Goal: Information Seeking & Learning: Learn about a topic

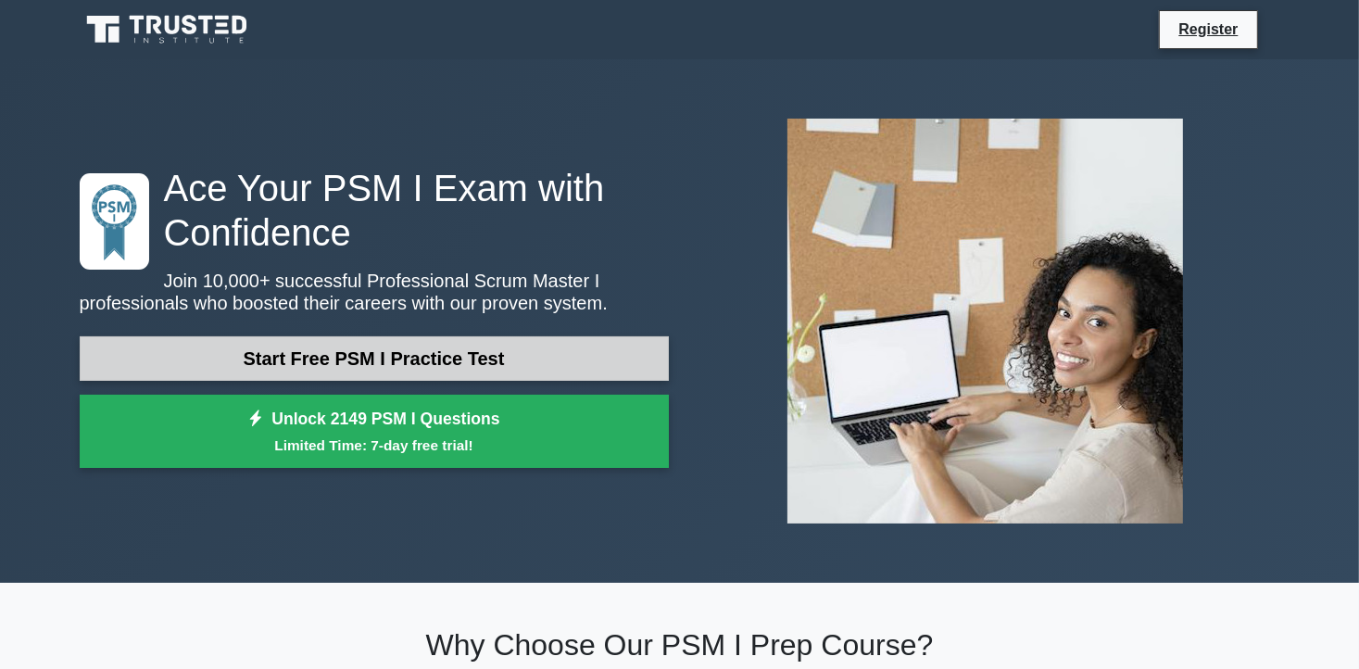
click at [330, 348] on link "Start Free PSM I Practice Test" at bounding box center [374, 358] width 589 height 44
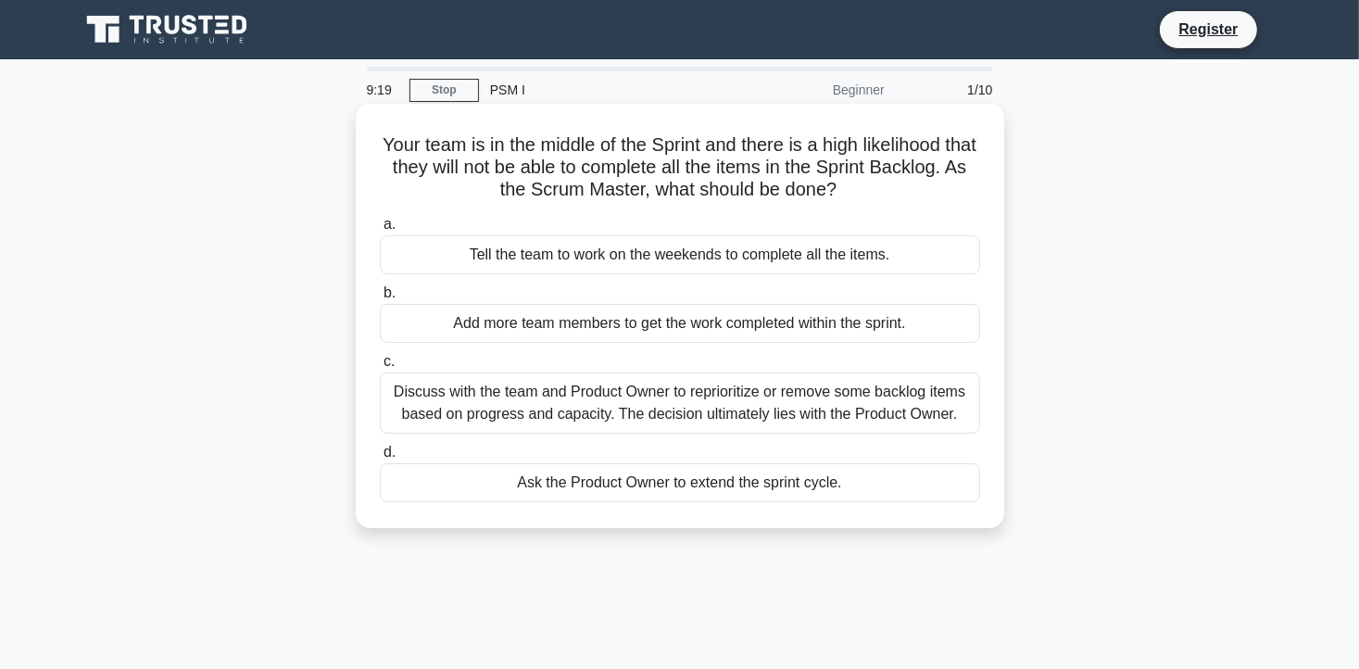
click at [475, 395] on div "Discuss with the team and Product Owner to reprioritize or remove some backlog …" at bounding box center [680, 402] width 600 height 61
click at [380, 368] on input "c. Discuss with the team and Product Owner to reprioritize or remove some backl…" at bounding box center [380, 362] width 0 height 12
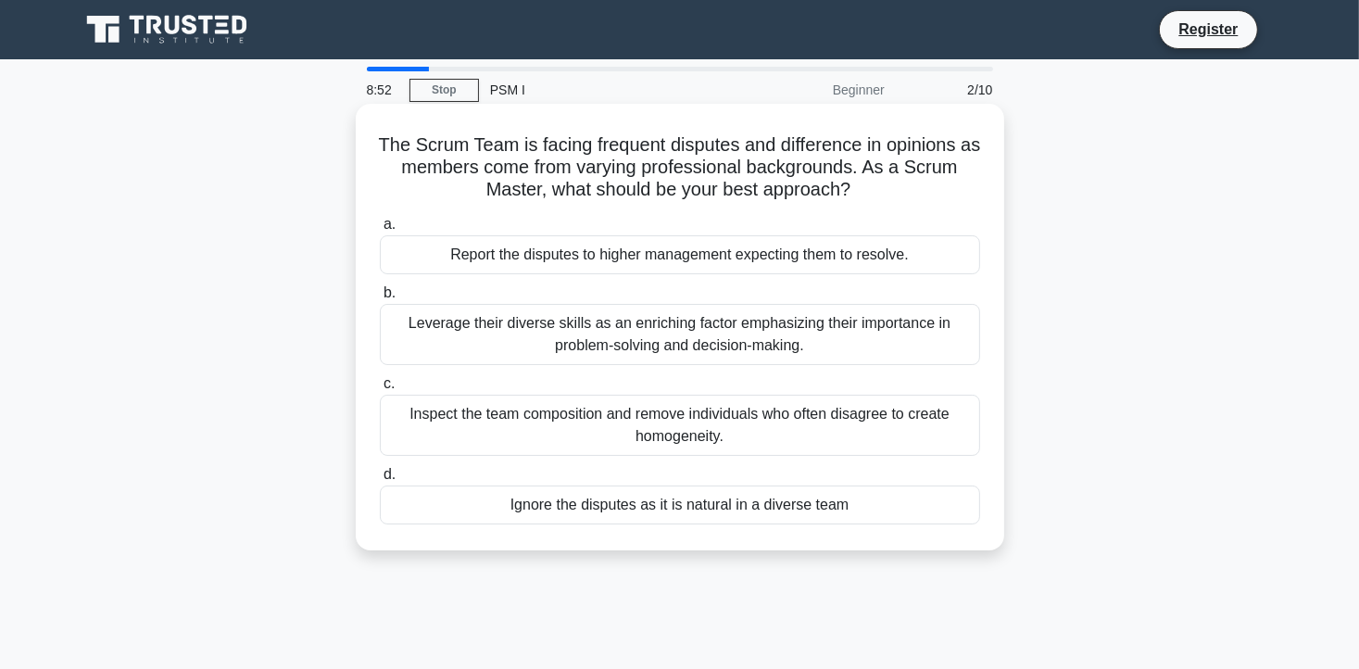
click at [568, 338] on div "Leverage their diverse skills as an enriching factor emphasizing their importan…" at bounding box center [680, 334] width 600 height 61
click at [380, 299] on input "b. Leverage their diverse skills as an enriching factor emphasizing their impor…" at bounding box center [380, 293] width 0 height 12
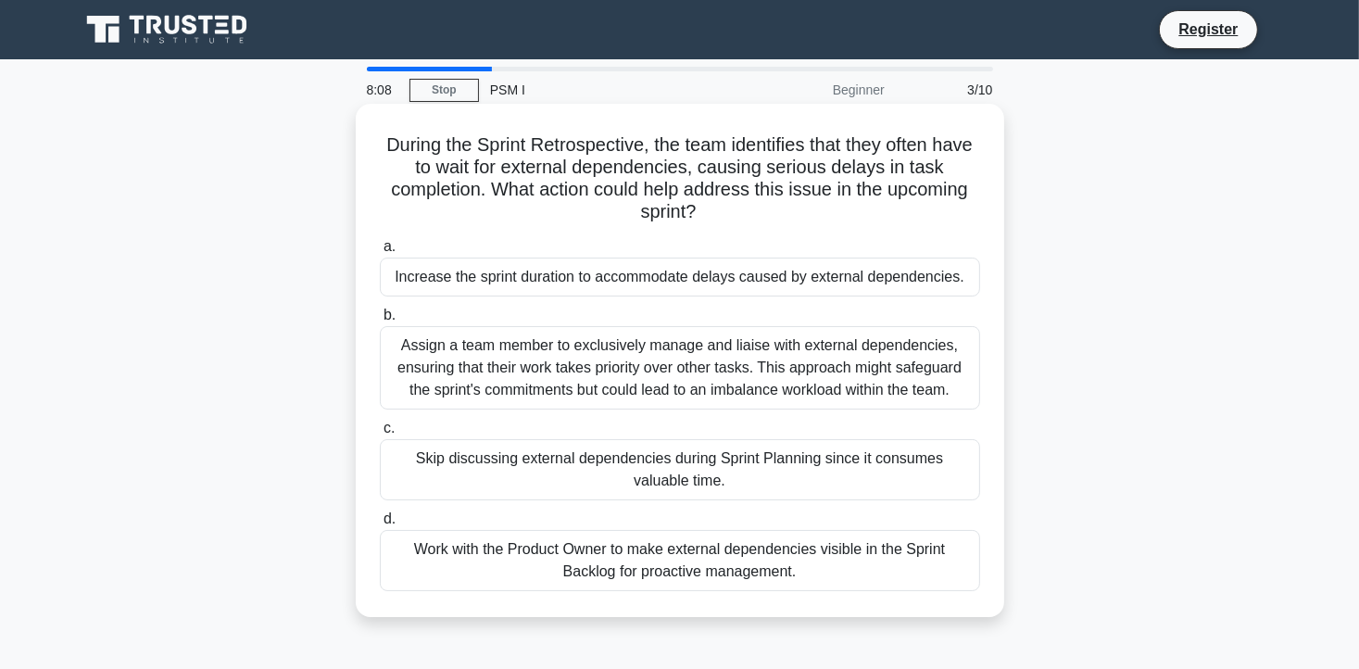
click at [455, 552] on div "Work with the Product Owner to make external dependencies visible in the Sprint…" at bounding box center [680, 560] width 600 height 61
click at [380, 525] on input "d. Work with the Product Owner to make external dependencies visible in the Spr…" at bounding box center [380, 519] width 0 height 12
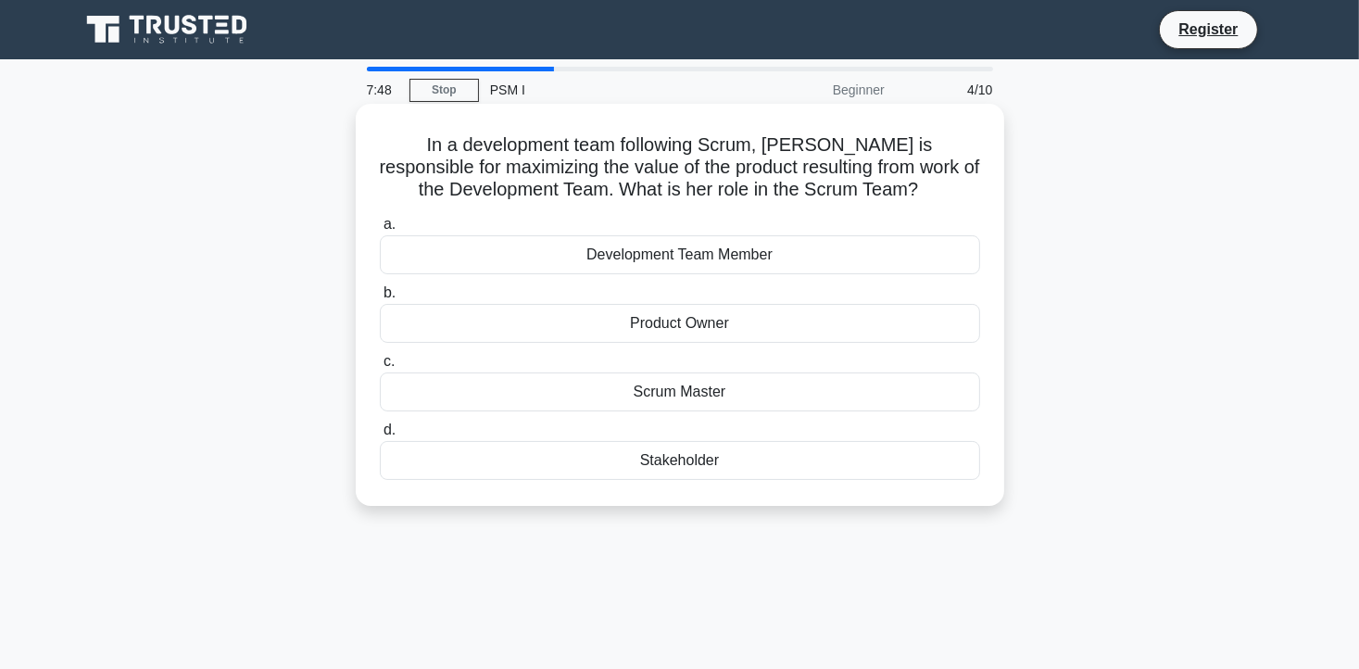
click at [645, 326] on div "Product Owner" at bounding box center [680, 323] width 600 height 39
click at [380, 299] on input "b. Product Owner" at bounding box center [380, 293] width 0 height 12
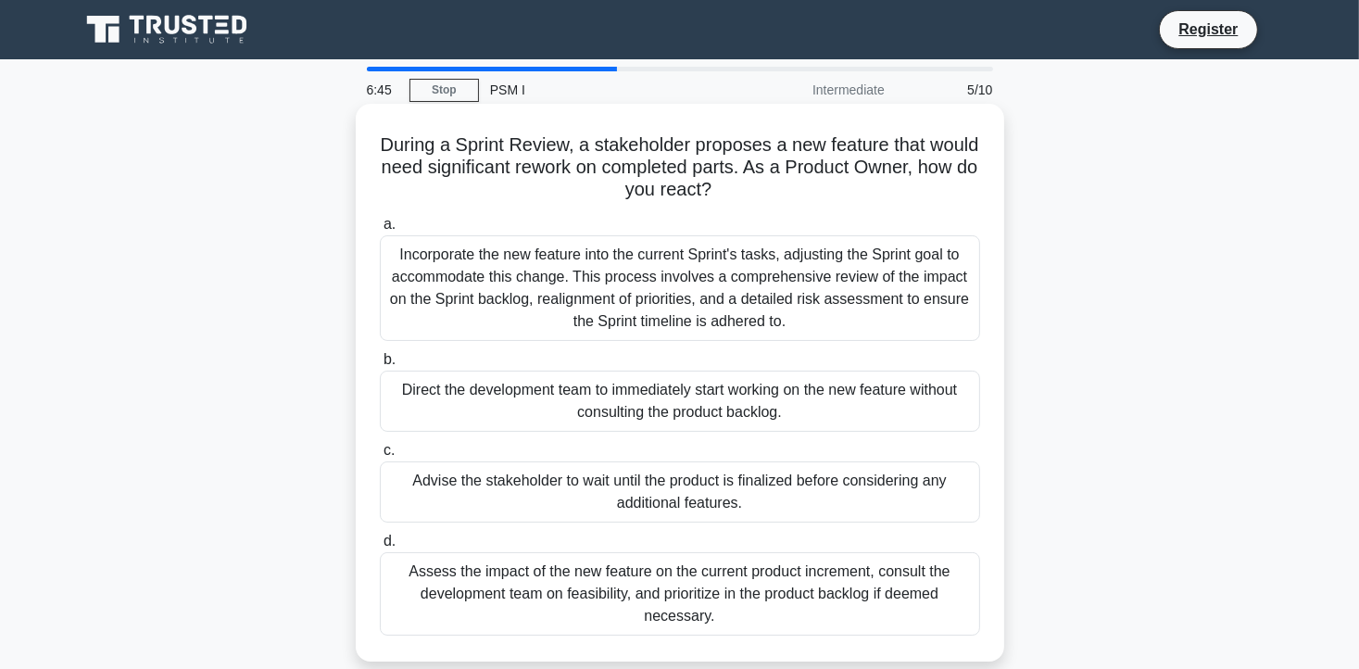
click at [752, 584] on div "Assess the impact of the new feature on the current product increment, consult …" at bounding box center [680, 593] width 600 height 83
click at [380, 547] on input "d. Assess the impact of the new feature on the current product increment, consu…" at bounding box center [380, 541] width 0 height 12
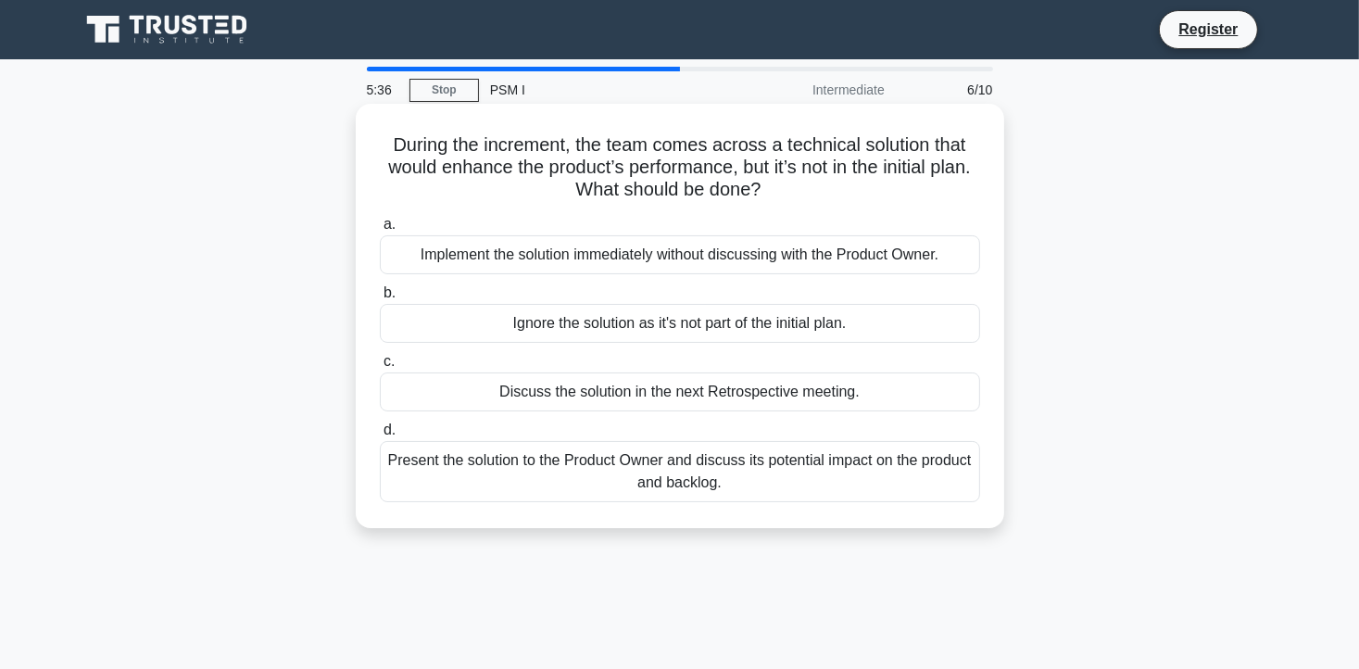
click at [651, 473] on div "Present the solution to the Product Owner and discuss its potential impact on t…" at bounding box center [680, 471] width 600 height 61
click at [380, 436] on input "d. Present the solution to the Product Owner and discuss its potential impact o…" at bounding box center [380, 430] width 0 height 12
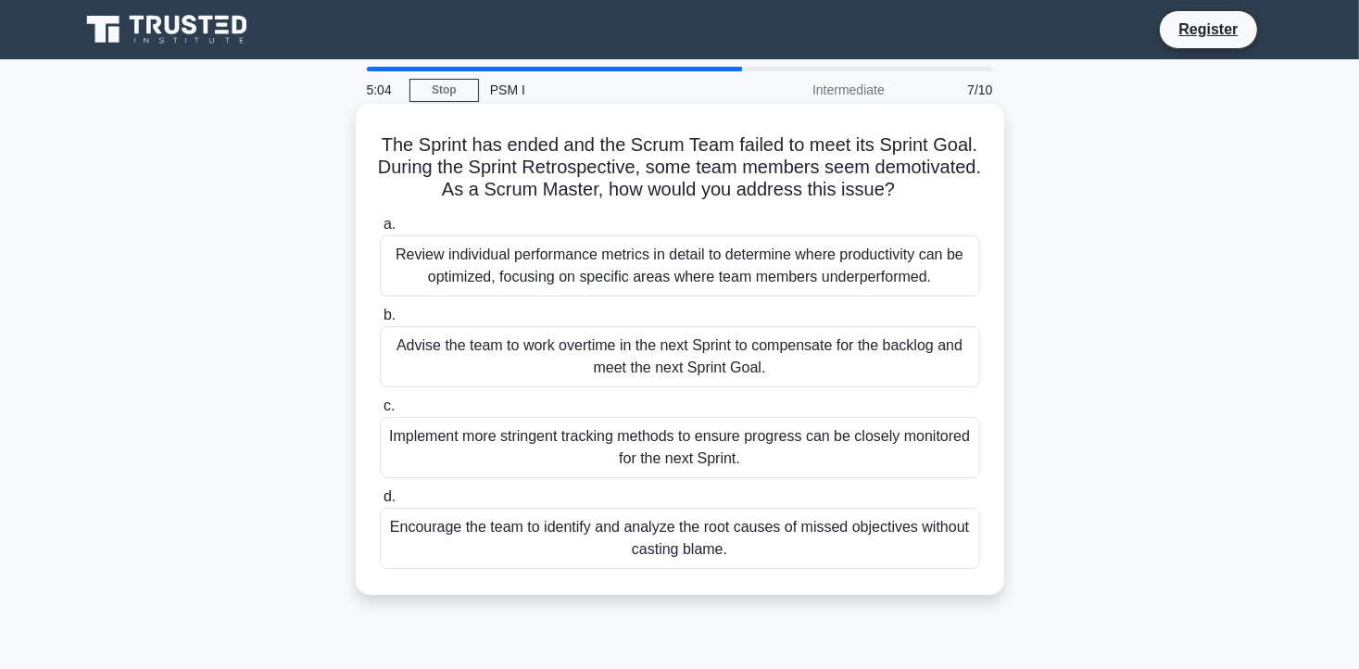
click at [641, 527] on div "Encourage the team to identify and analyze the root causes of missed objectives…" at bounding box center [680, 538] width 600 height 61
click at [380, 503] on input "d. Encourage the team to identify and analyze the root causes of missed objecti…" at bounding box center [380, 497] width 0 height 12
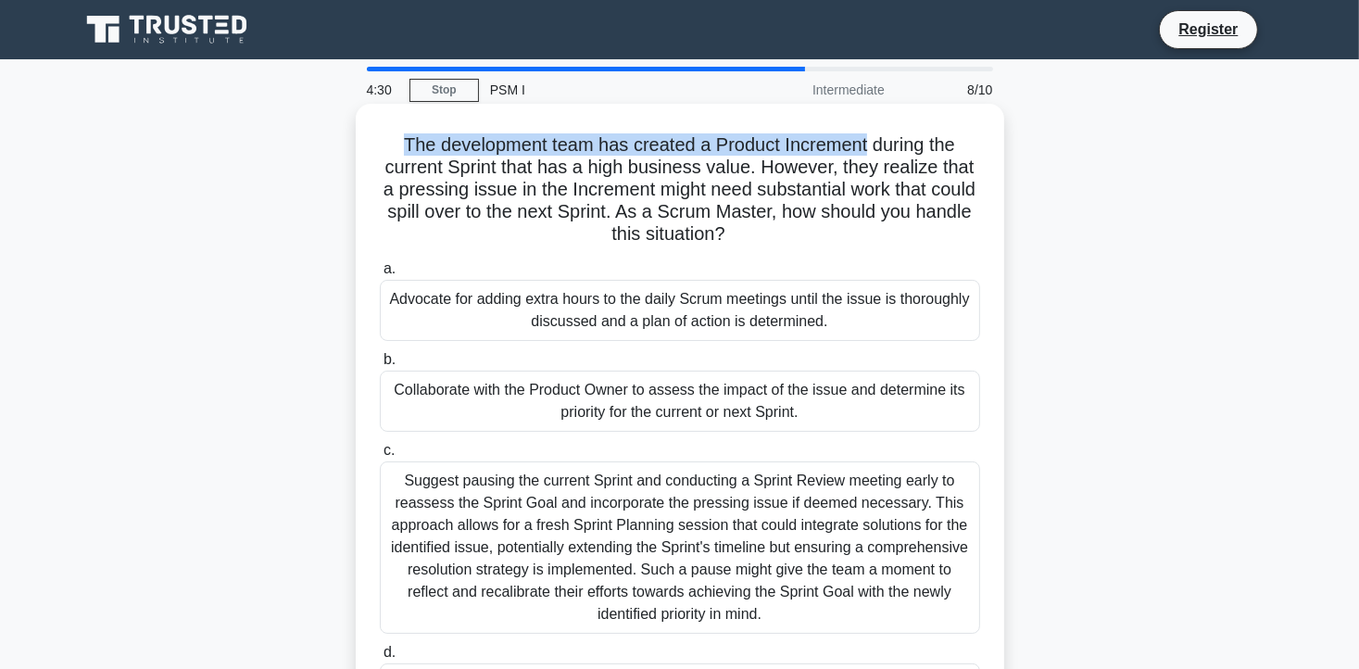
drag, startPoint x: 396, startPoint y: 144, endPoint x: 870, endPoint y: 131, distance: 473.5
click at [870, 131] on div "The development team has created a Product Increment during the current Sprint …" at bounding box center [680, 427] width 634 height 632
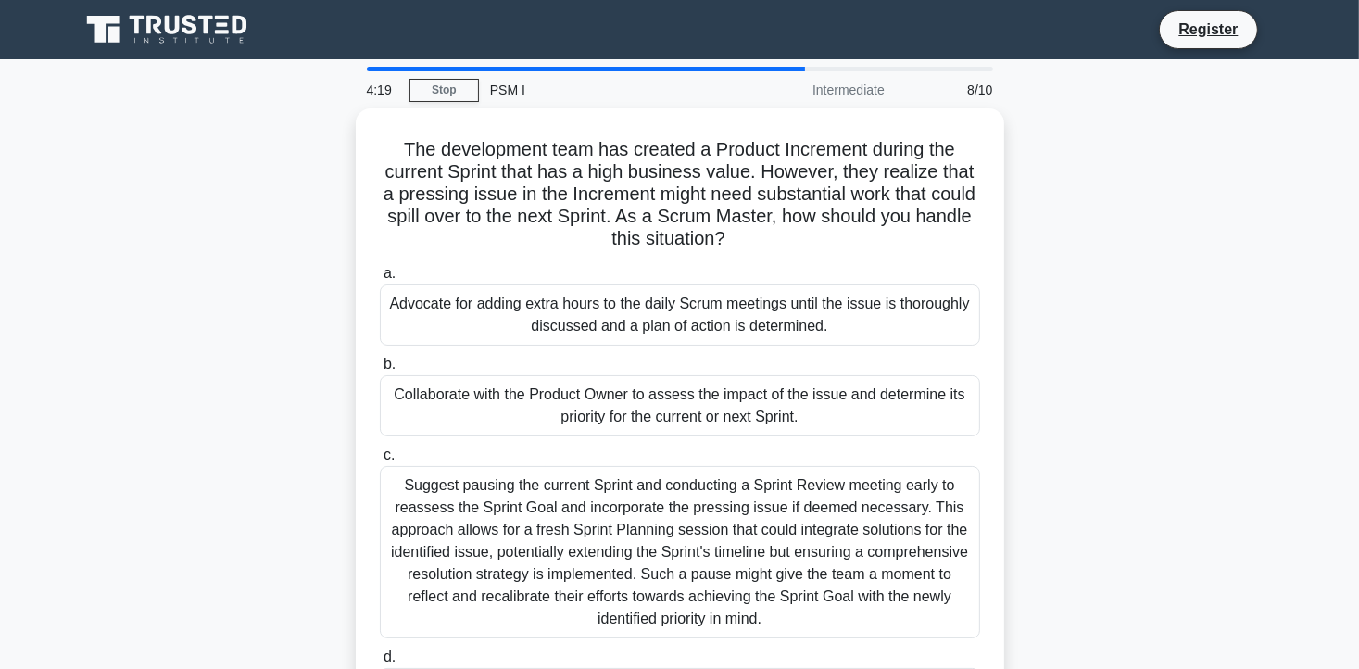
click at [279, 330] on div "The development team has created a Product Increment during the current Sprint …" at bounding box center [680, 442] width 1223 height 669
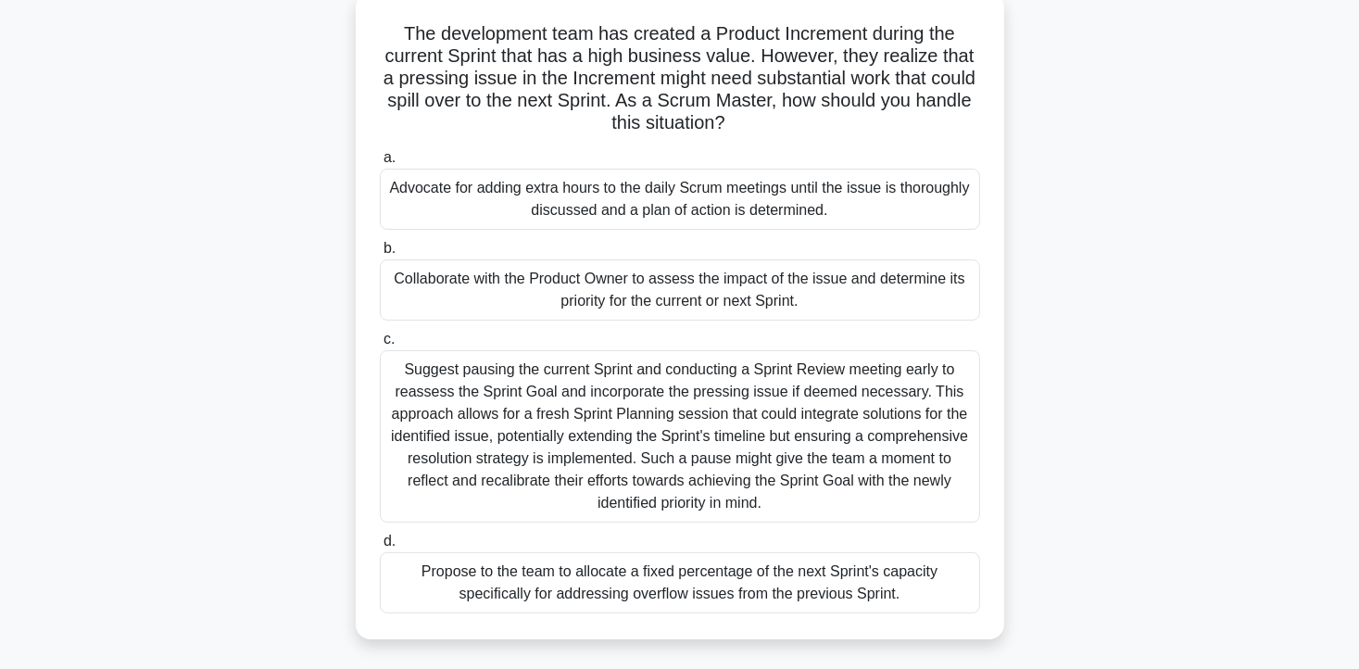
scroll to position [148, 0]
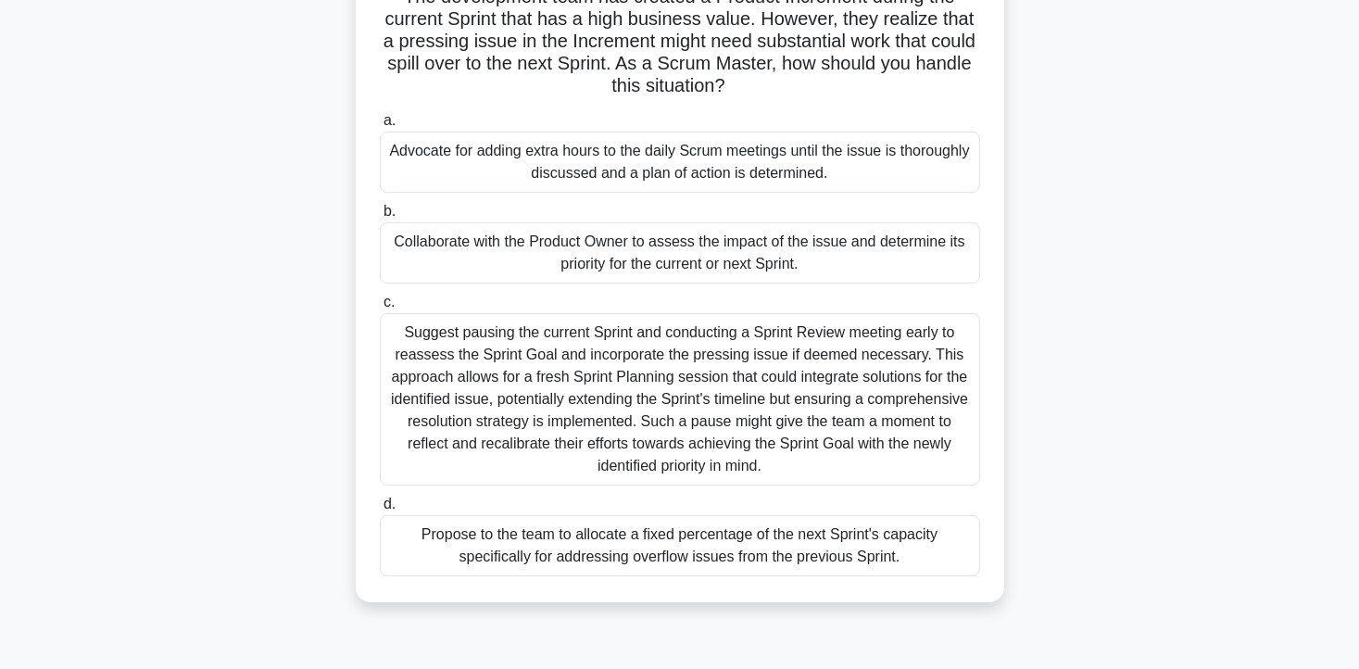
click at [458, 255] on div "Collaborate with the Product Owner to assess the impact of the issue and determ…" at bounding box center [680, 252] width 600 height 61
click at [380, 218] on input "b. Collaborate with the Product Owner to assess the impact of the issue and det…" at bounding box center [380, 212] width 0 height 12
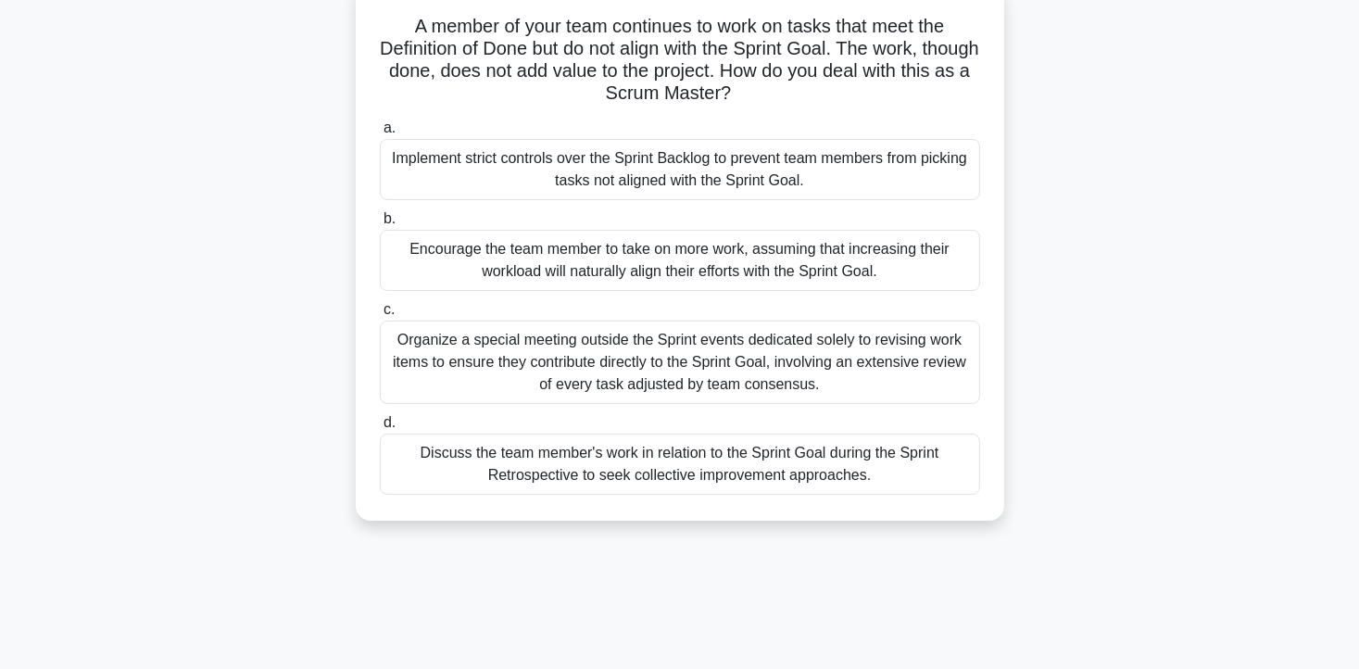
scroll to position [0, 0]
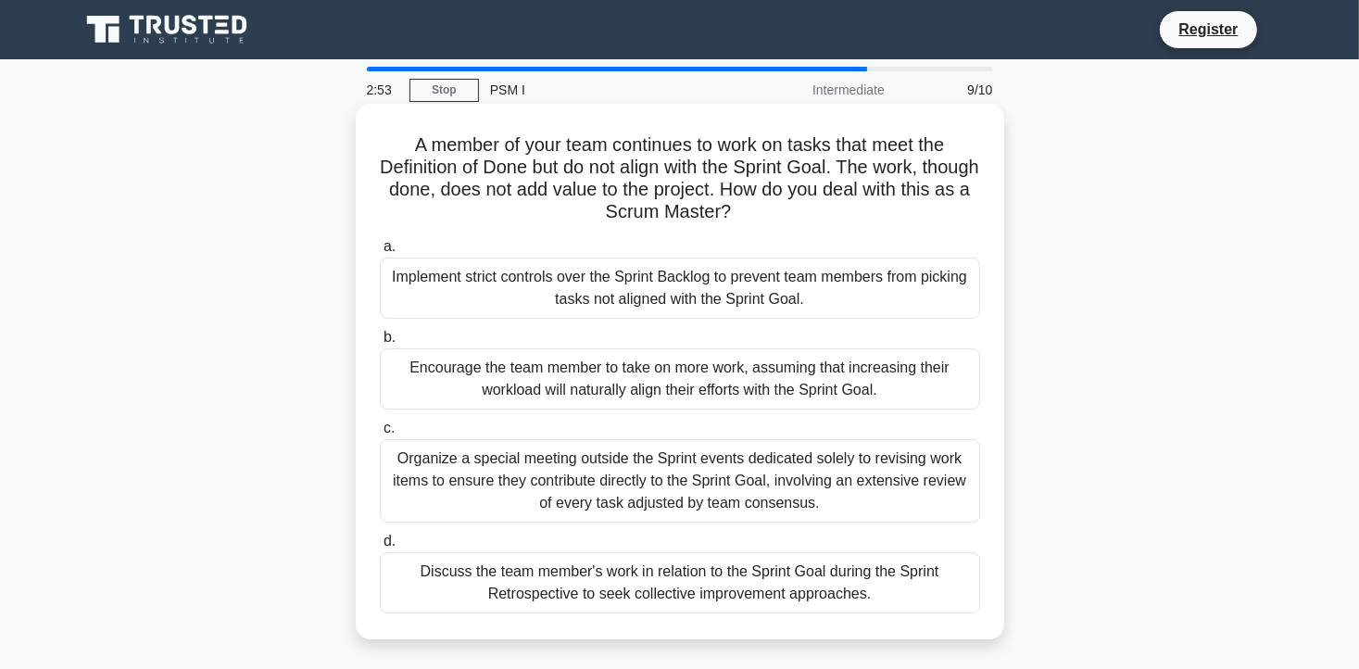
click at [525, 574] on div "Discuss the team member's work in relation to the Sprint Goal during the Sprint…" at bounding box center [680, 582] width 600 height 61
click at [380, 547] on input "d. Discuss the team member's work in relation to the Sprint Goal during the Spr…" at bounding box center [380, 541] width 0 height 12
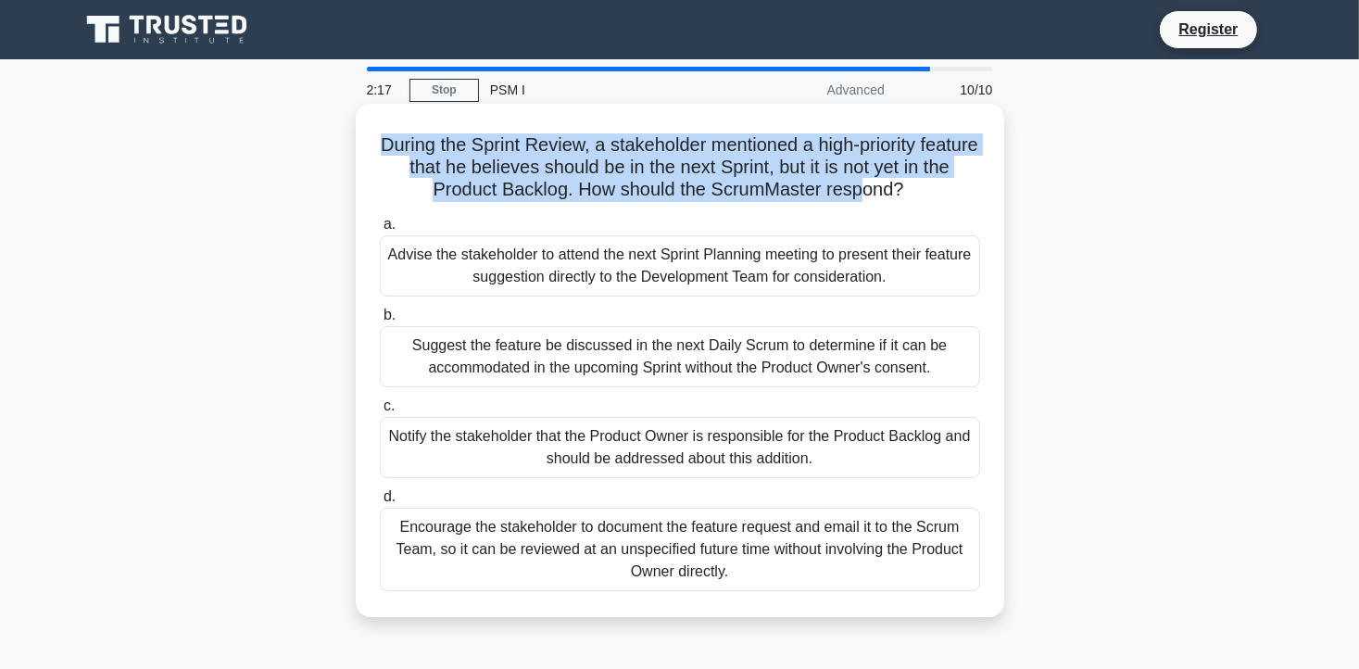
drag, startPoint x: 402, startPoint y: 144, endPoint x: 878, endPoint y: 185, distance: 477.9
click at [878, 185] on h5 "During the Sprint Review, a stakeholder mentioned a high-priority feature that …" at bounding box center [680, 167] width 604 height 69
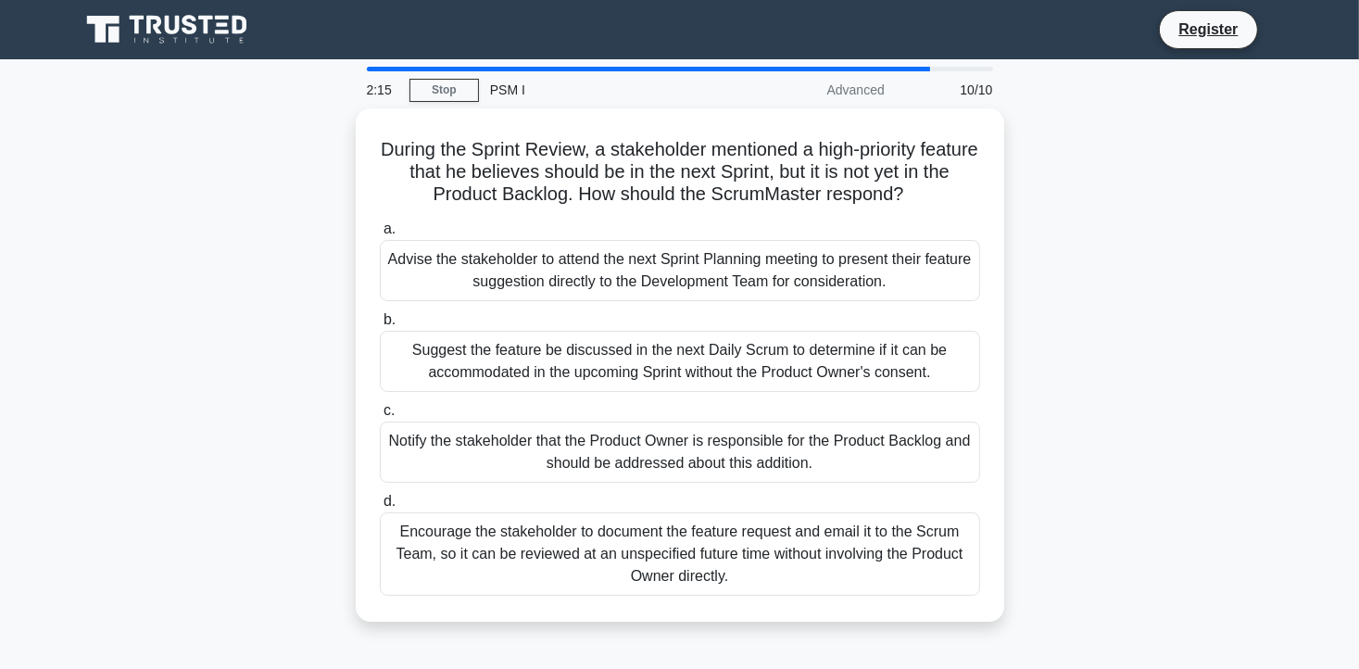
click at [246, 339] on div "During the Sprint Review, a stakeholder mentioned a high-priority feature that …" at bounding box center [680, 375] width 1223 height 535
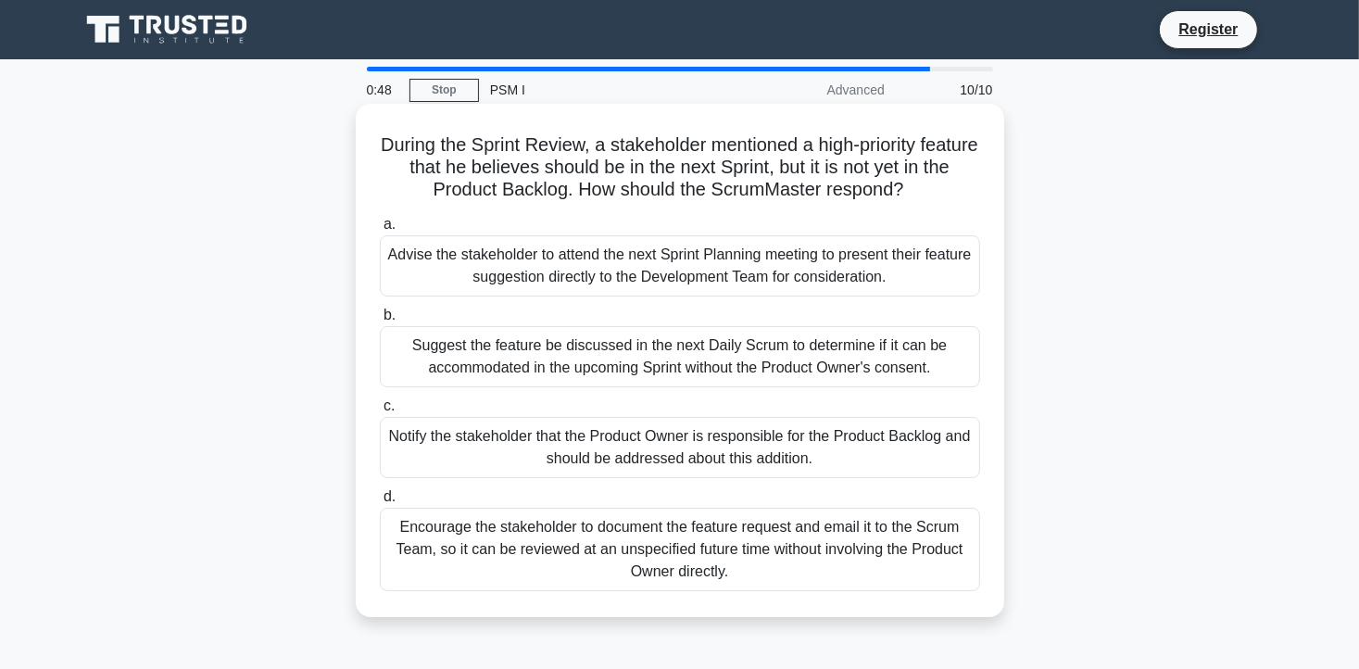
click at [463, 448] on div "Notify the stakeholder that the Product Owner is responsible for the Product Ba…" at bounding box center [680, 447] width 600 height 61
click at [380, 412] on input "c. Notify the stakeholder that the Product Owner is responsible for the Product…" at bounding box center [380, 406] width 0 height 12
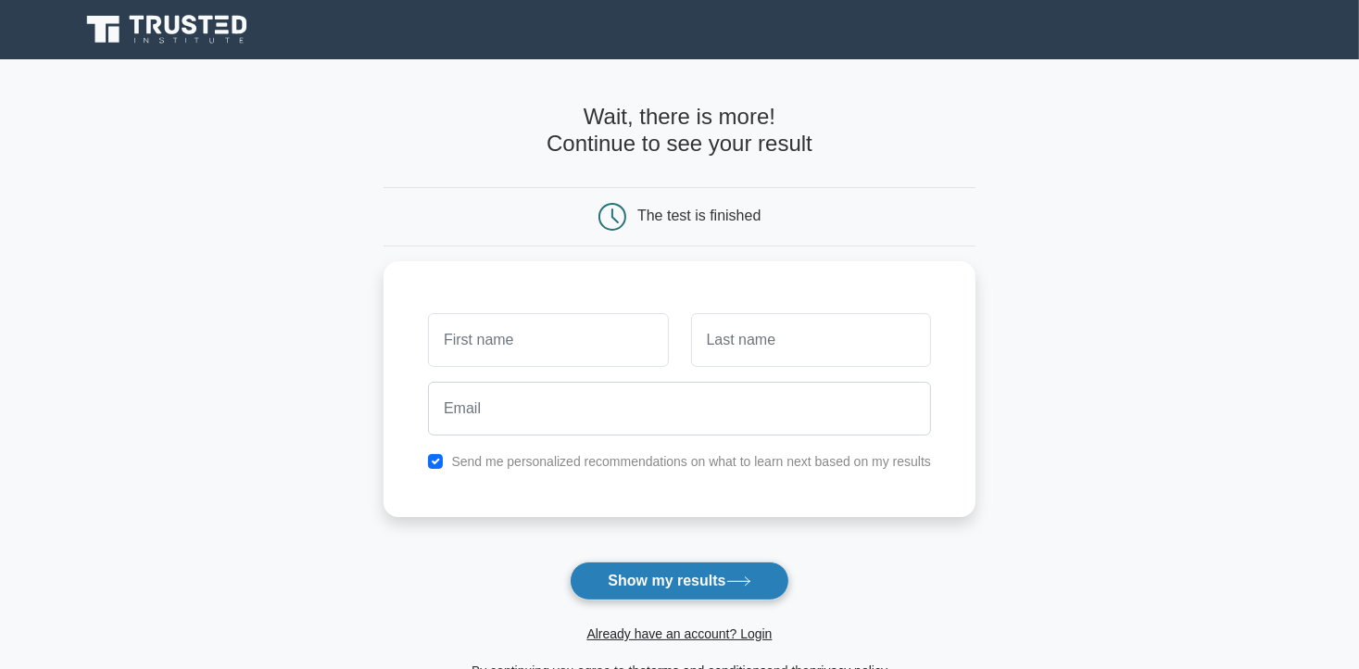
click at [640, 585] on button "Show my results" at bounding box center [679, 580] width 219 height 39
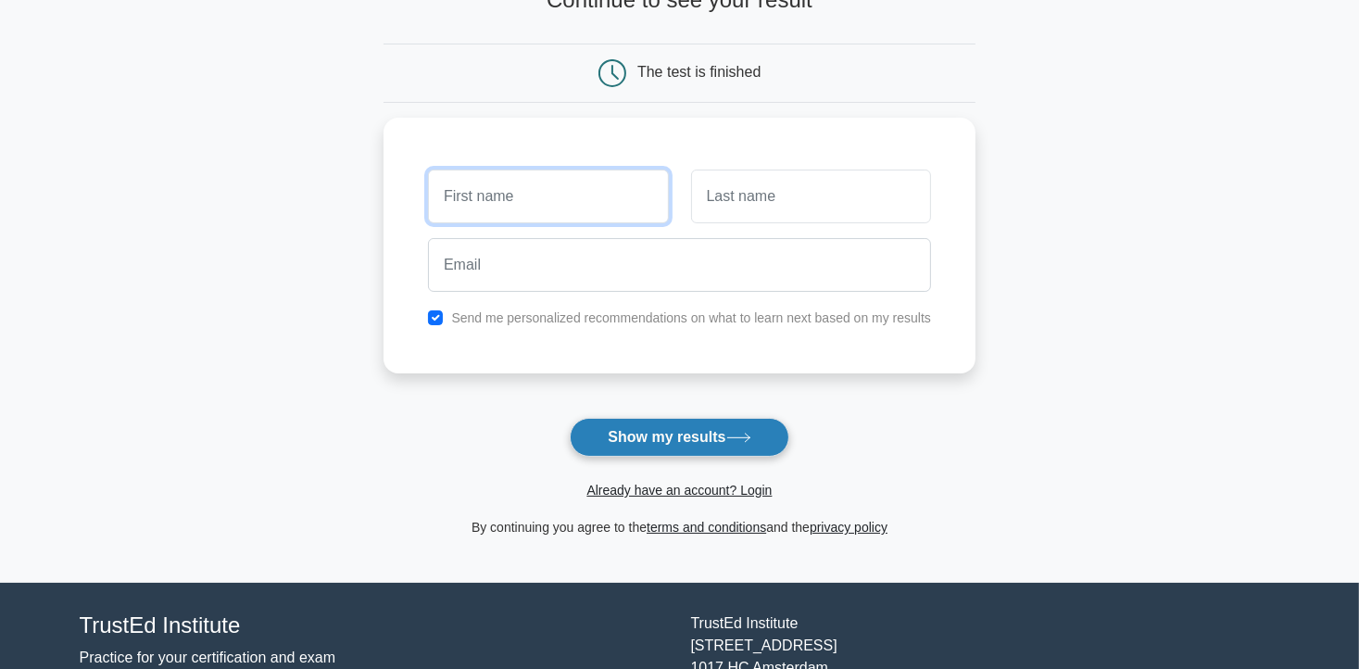
scroll to position [148, 0]
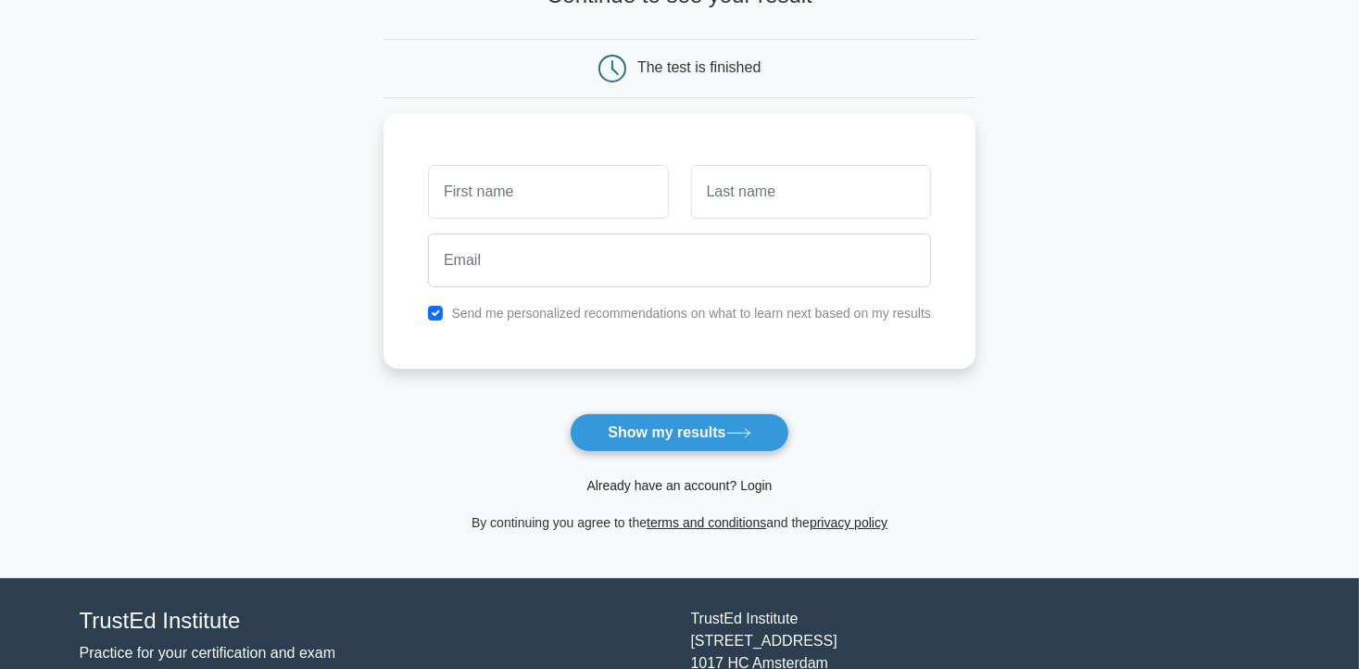
click at [646, 484] on link "Already have an account? Login" at bounding box center [678, 485] width 185 height 15
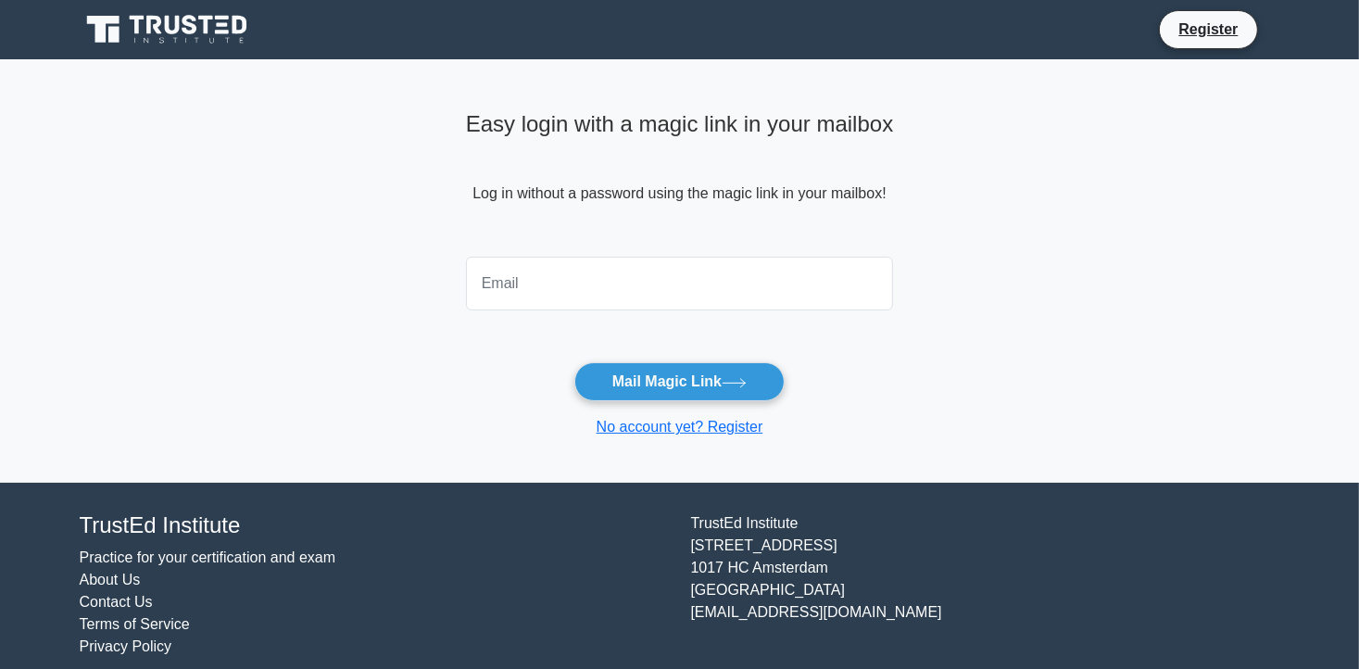
type input "[PERSON_NAME][EMAIL_ADDRESS][PERSON_NAME][DOMAIN_NAME]"
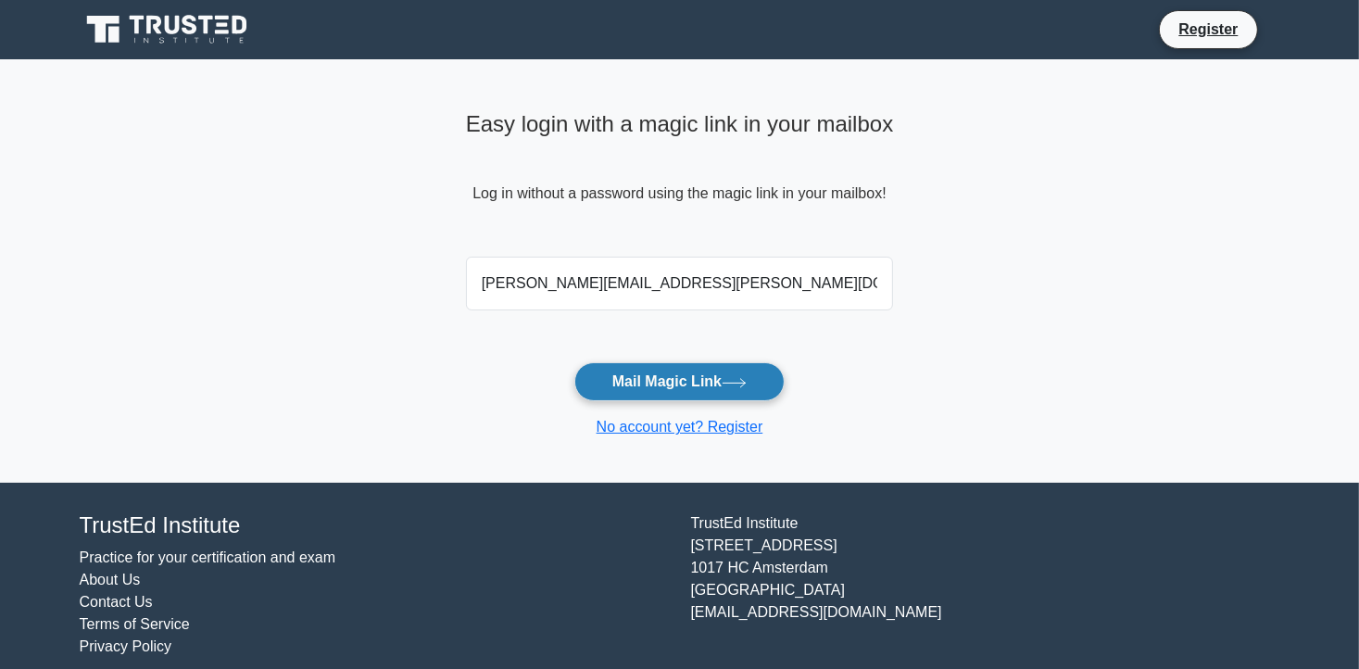
click at [600, 380] on button "Mail Magic Link" at bounding box center [679, 381] width 210 height 39
